Goal: Task Accomplishment & Management: Complete application form

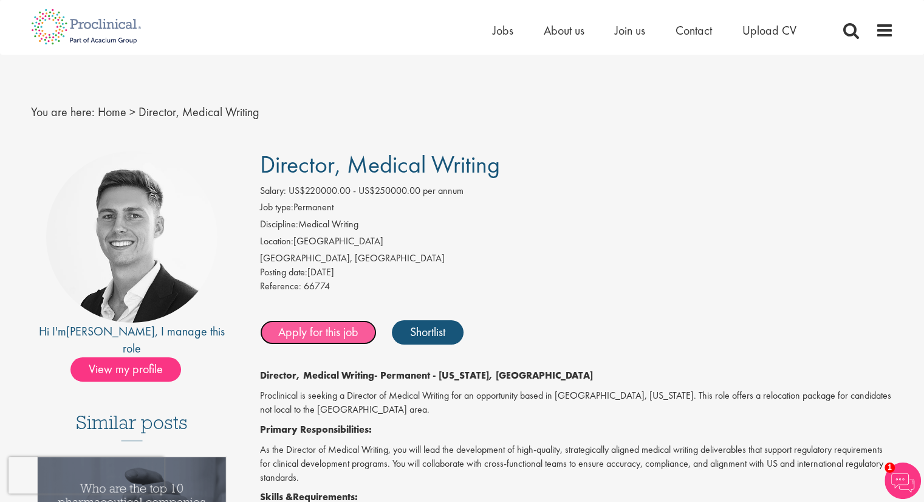
click at [339, 329] on link "Apply for this job" at bounding box center [318, 332] width 117 height 24
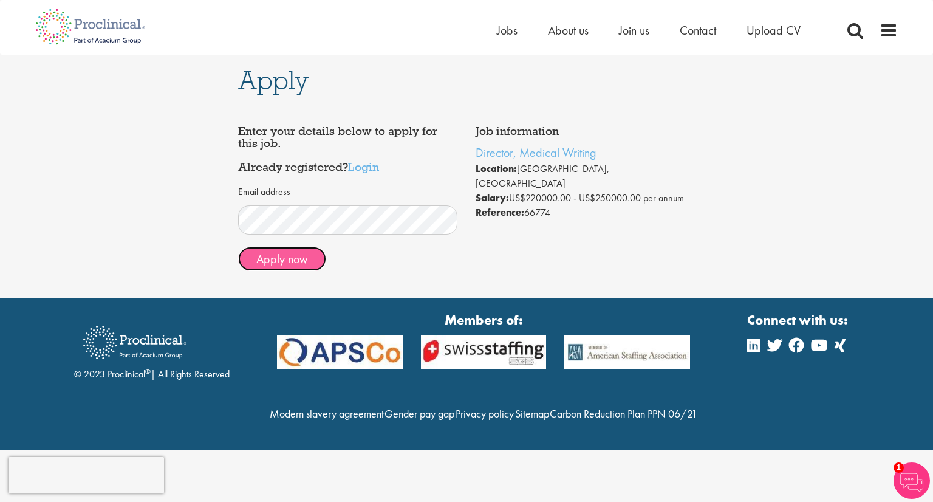
click at [304, 261] on button "Apply now" at bounding box center [282, 259] width 88 height 24
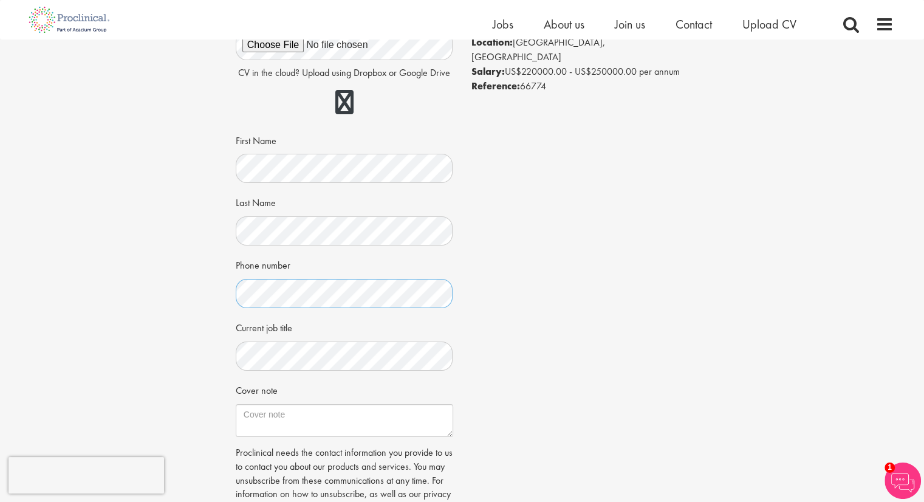
scroll to position [112, 0]
click at [288, 412] on textarea "Cover note" at bounding box center [344, 419] width 217 height 33
click at [372, 410] on textarea "Cover note" at bounding box center [344, 419] width 217 height 33
paste textarea "Dynamic scientific communications, publication management, and medical affairs …"
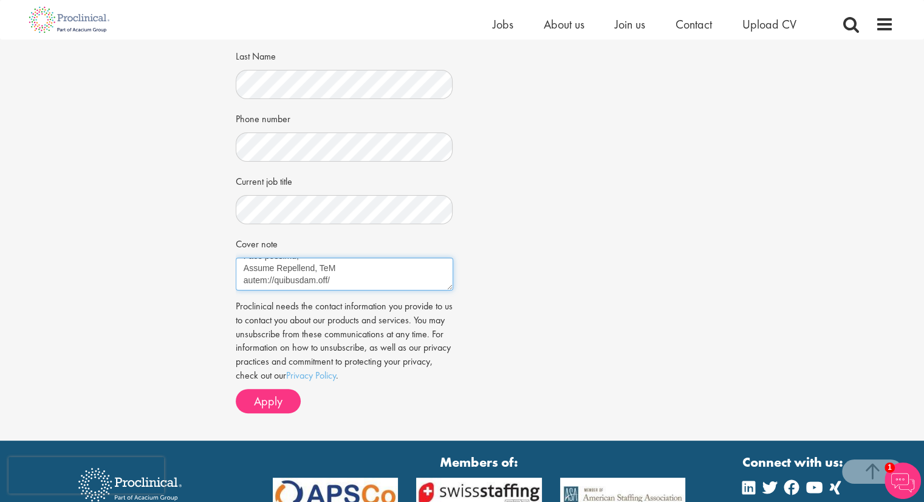
scroll to position [257, 0]
type textarea "Dynamic scientific communications, publication management, and medical affairs …"
click at [261, 397] on span "Apply" at bounding box center [268, 401] width 29 height 16
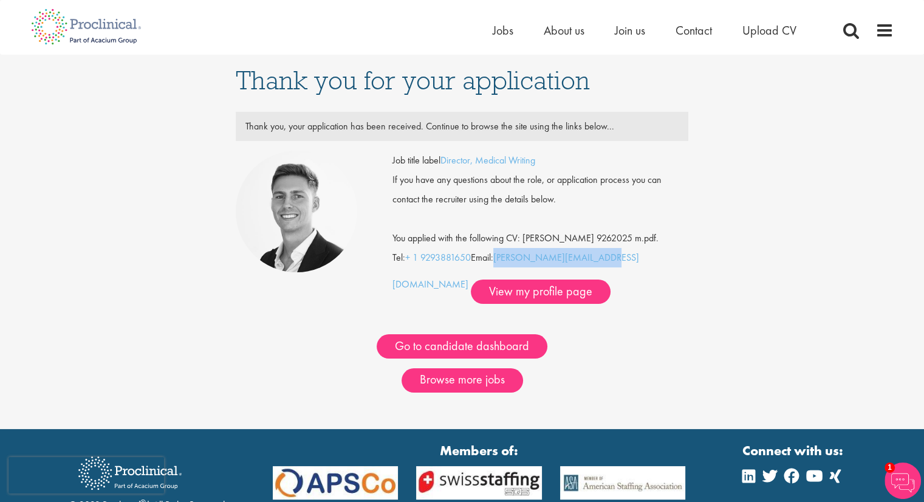
drag, startPoint x: 605, startPoint y: 256, endPoint x: 501, endPoint y: 249, distance: 104.1
click at [501, 249] on div "Job title label Director, Medical Writing If you have any questions about the r…" at bounding box center [540, 227] width 296 height 153
copy link "[PERSON_NAME][EMAIL_ADDRESS][DOMAIN_NAME]"
click at [466, 202] on div "If you have any questions about the role, or application process you can contac…" at bounding box center [540, 189] width 314 height 39
